Goal: Task Accomplishment & Management: Manage account settings

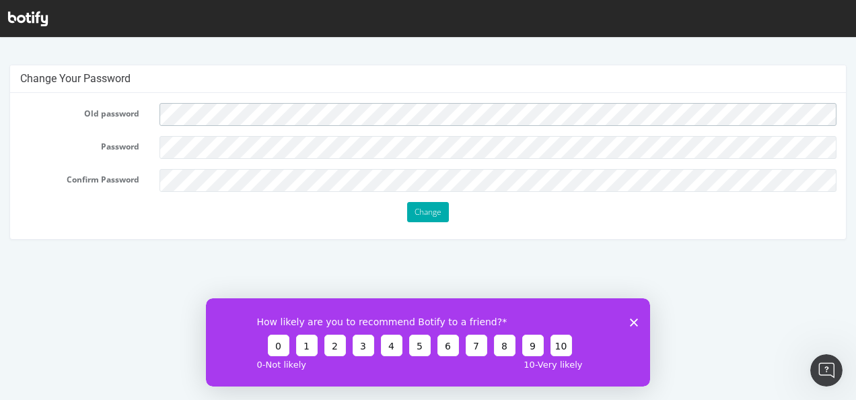
scroll to position [3, 0]
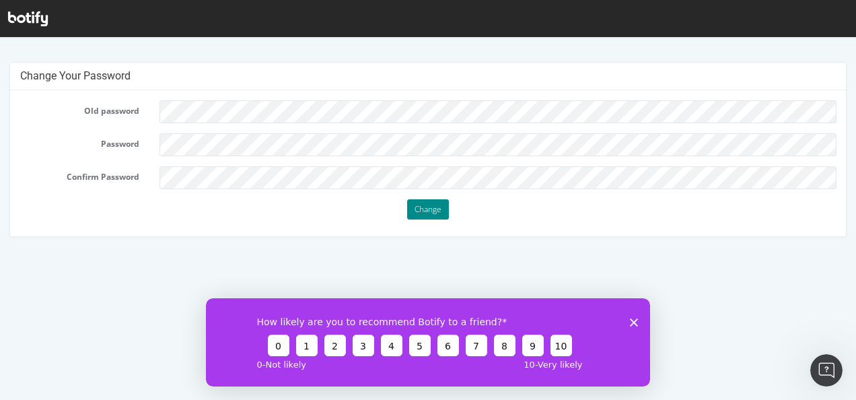
click at [412, 205] on input "Change" at bounding box center [428, 209] width 42 height 20
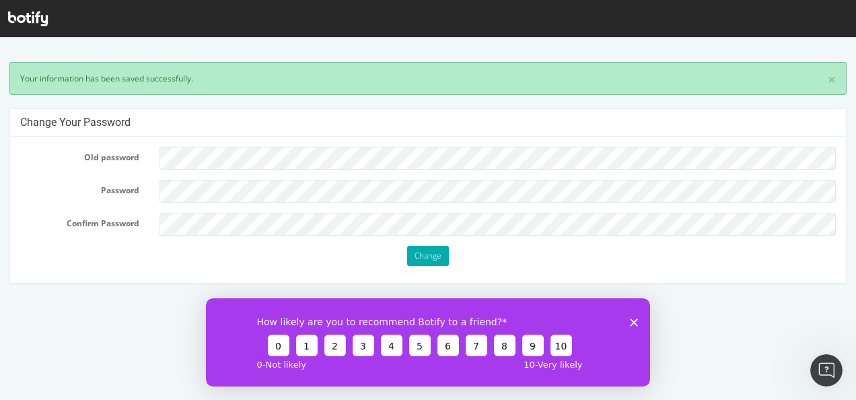
scroll to position [0, 0]
click at [34, 20] on icon at bounding box center [28, 18] width 40 height 15
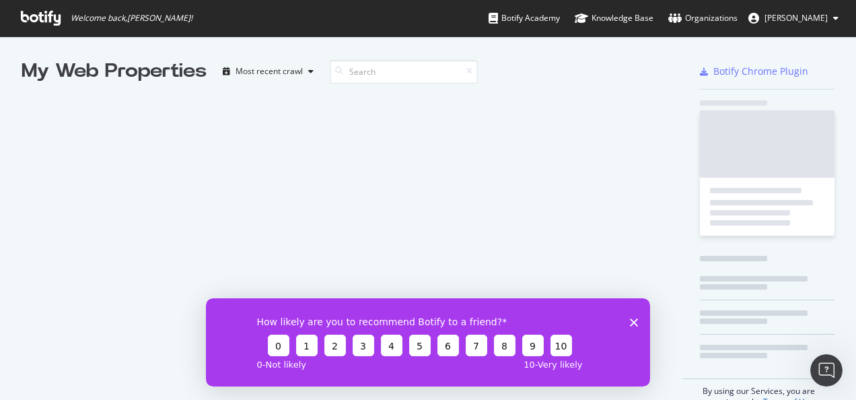
scroll to position [389, 835]
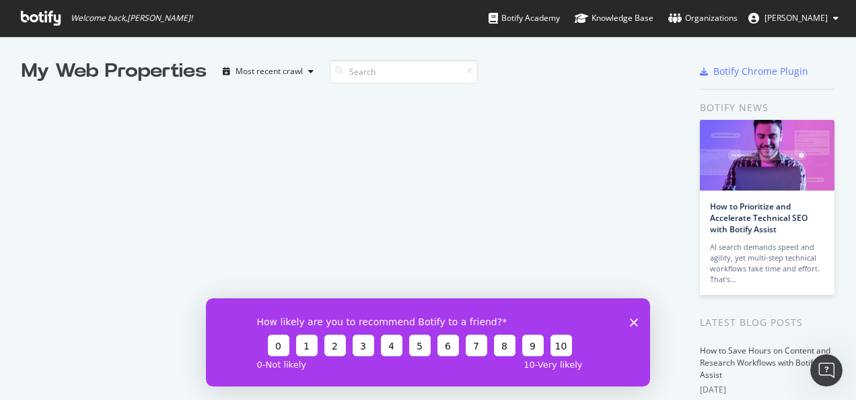
click at [831, 12] on button "[PERSON_NAME]" at bounding box center [793, 18] width 112 height 22
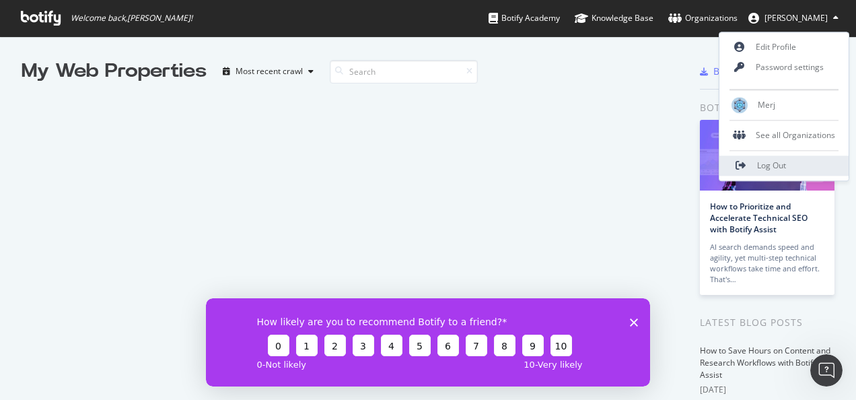
click at [765, 174] on link "Log Out" at bounding box center [783, 165] width 129 height 20
